Goal: Task Accomplishment & Management: Use online tool/utility

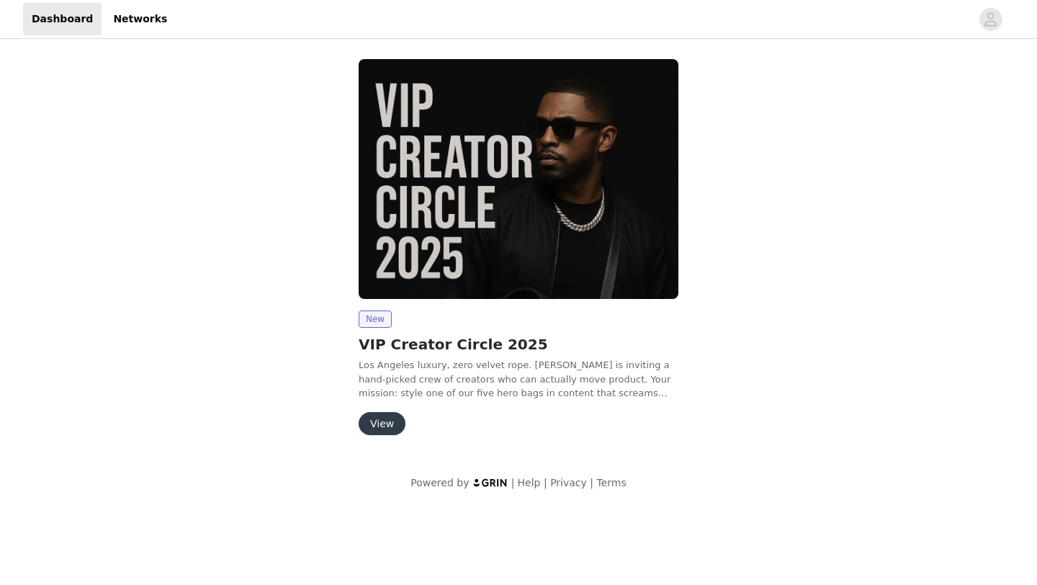
click at [380, 421] on button "View" at bounding box center [382, 423] width 47 height 23
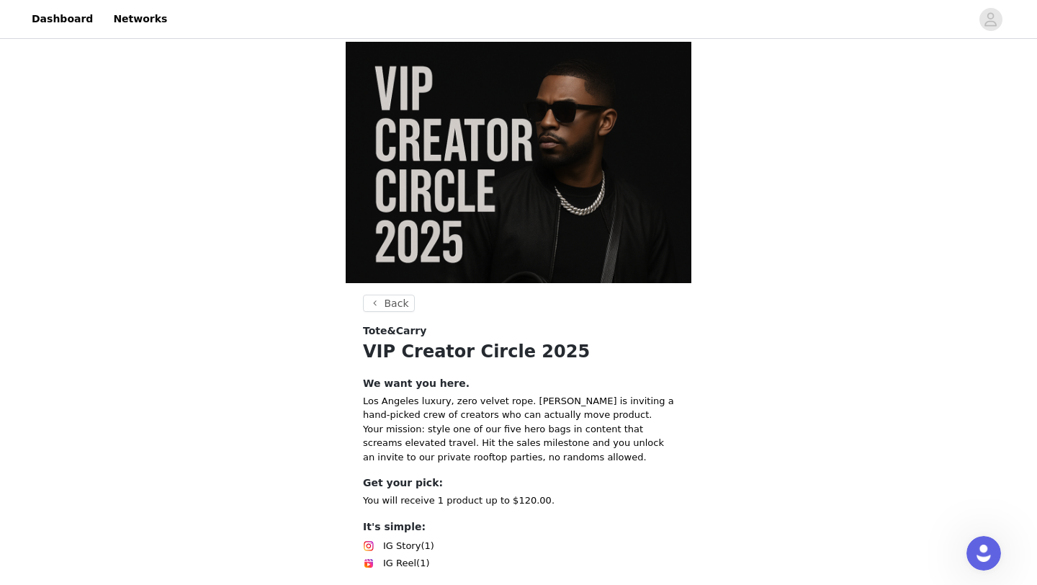
click at [707, 424] on div "Back Tote&Carry VIP Creator Circle 2025 We want you here. Los Angeles luxury, z…" at bounding box center [518, 370] width 1037 height 657
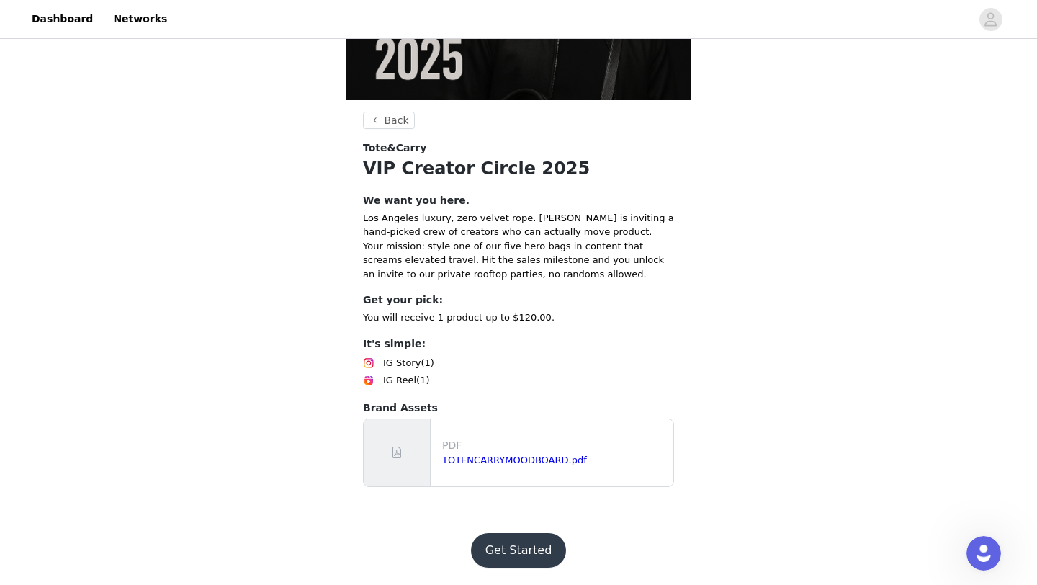
scroll to position [285, 0]
click at [530, 544] on button "Get Started" at bounding box center [519, 550] width 96 height 35
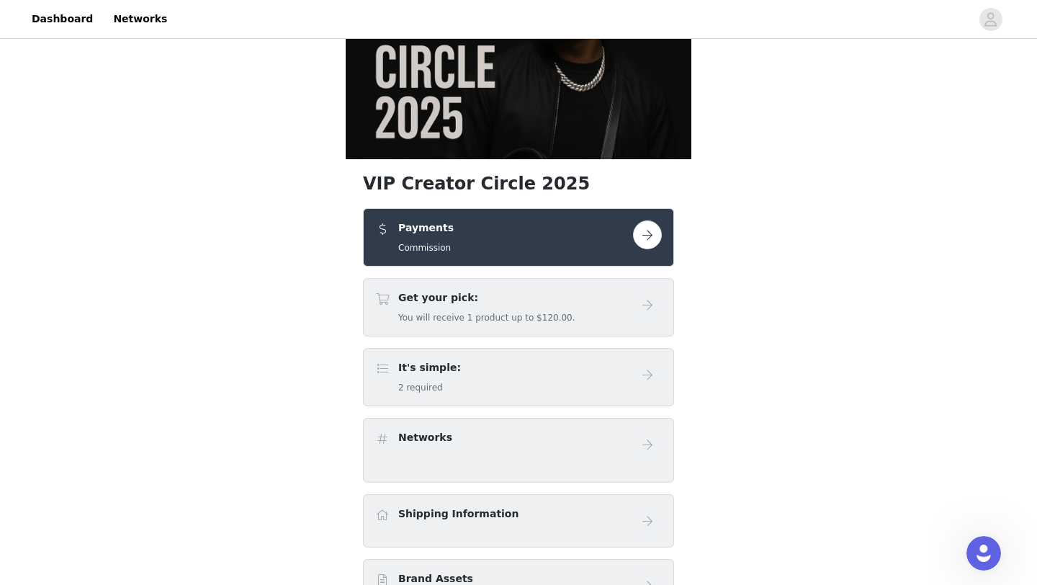
scroll to position [140, 0]
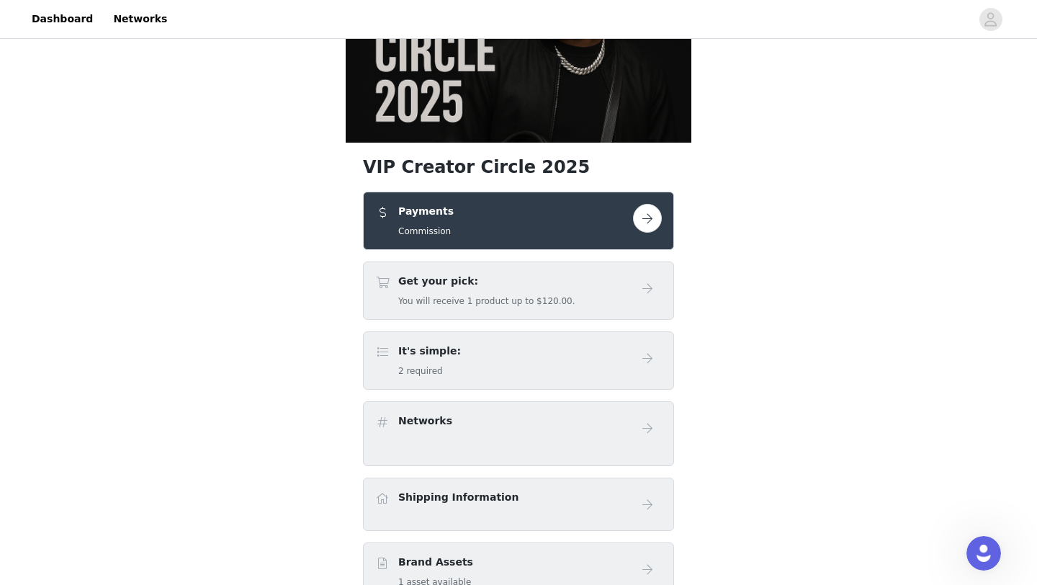
click at [644, 233] on button "button" at bounding box center [647, 218] width 29 height 29
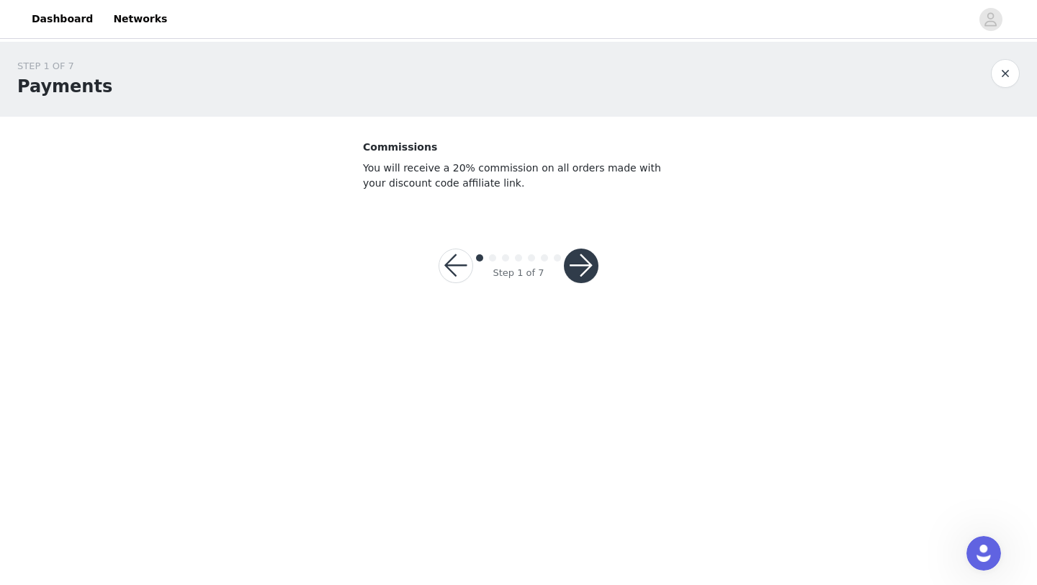
click at [591, 267] on button "button" at bounding box center [581, 265] width 35 height 35
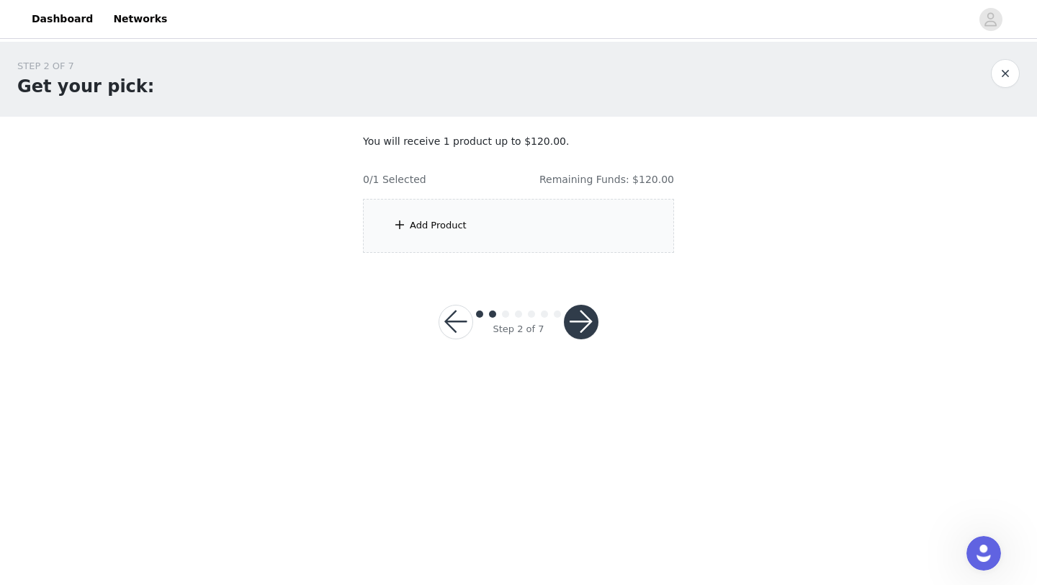
click at [441, 233] on div "Add Product" at bounding box center [518, 226] width 311 height 54
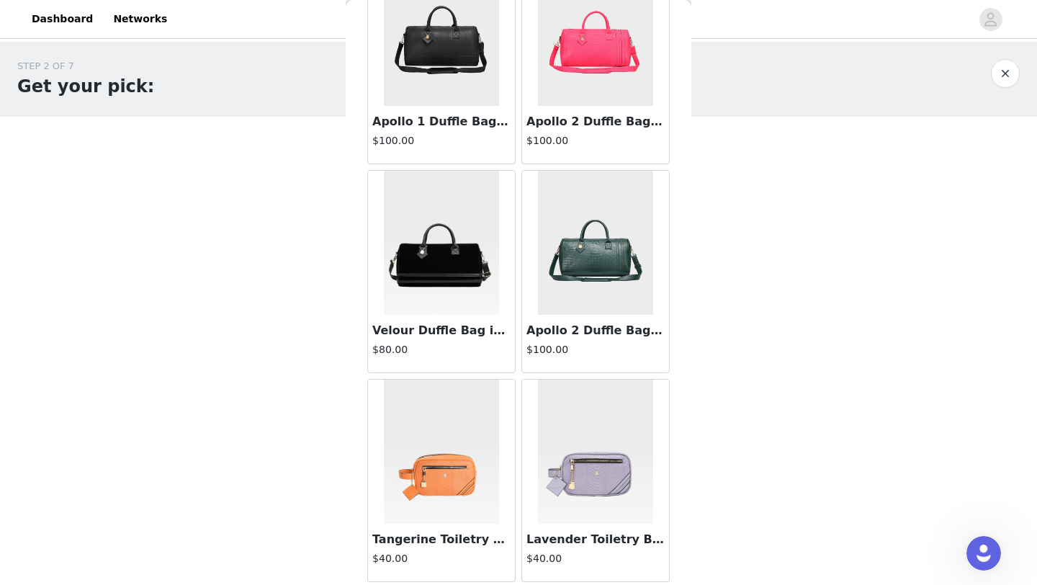
click at [445, 302] on img at bounding box center [441, 243] width 115 height 144
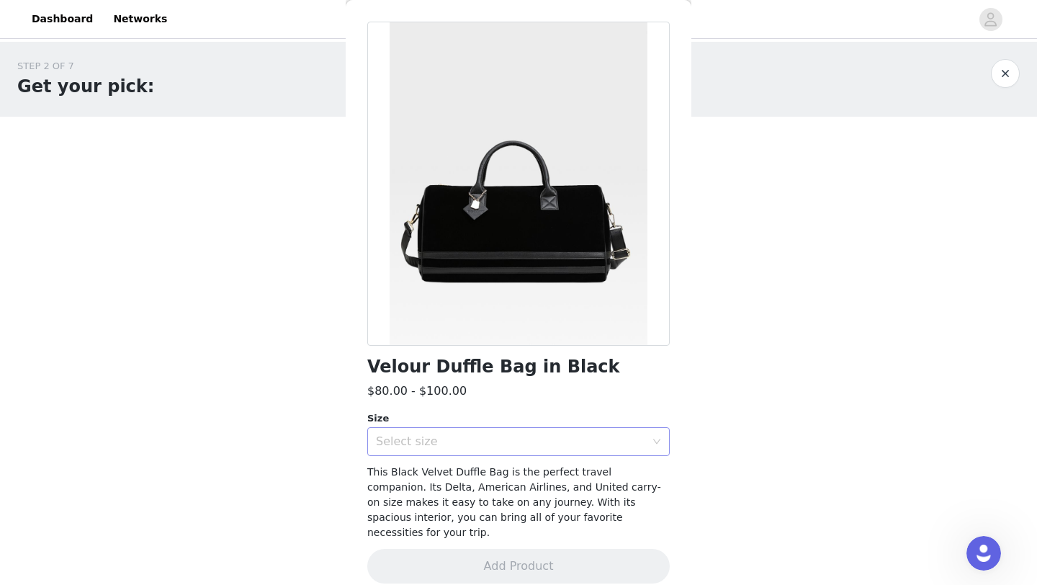
click at [479, 441] on div "Select size" at bounding box center [510, 441] width 269 height 14
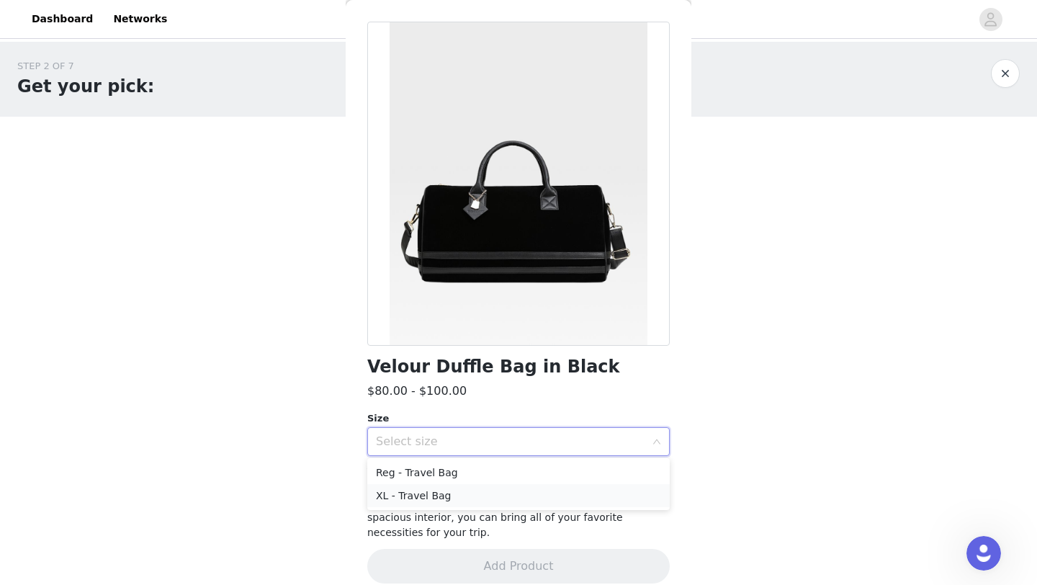
click at [461, 495] on li "XL - Travel Bag" at bounding box center [518, 495] width 302 height 23
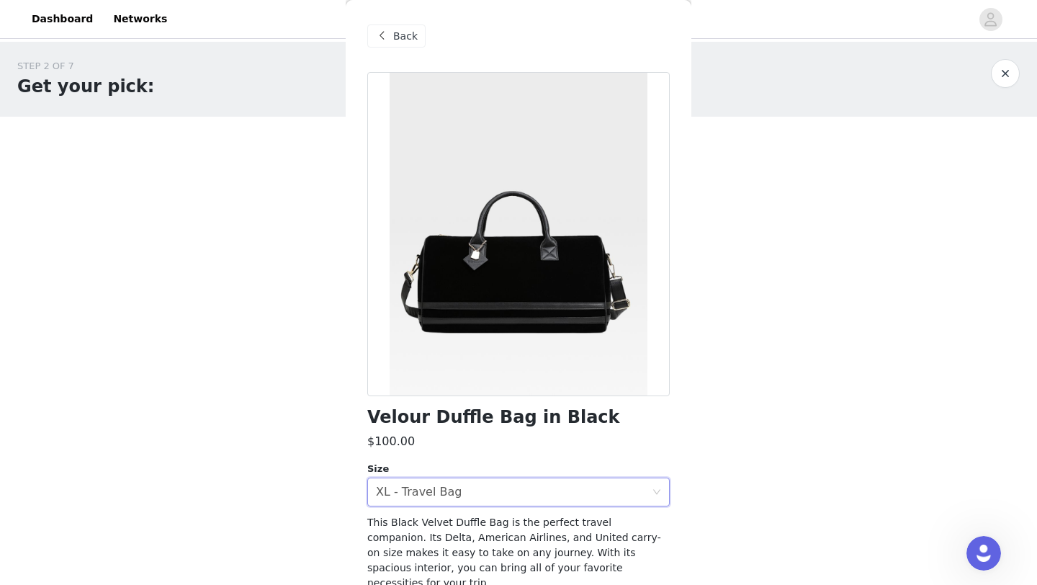
click at [398, 38] on span "Back" at bounding box center [405, 36] width 24 height 15
